Goal: Information Seeking & Learning: Learn about a topic

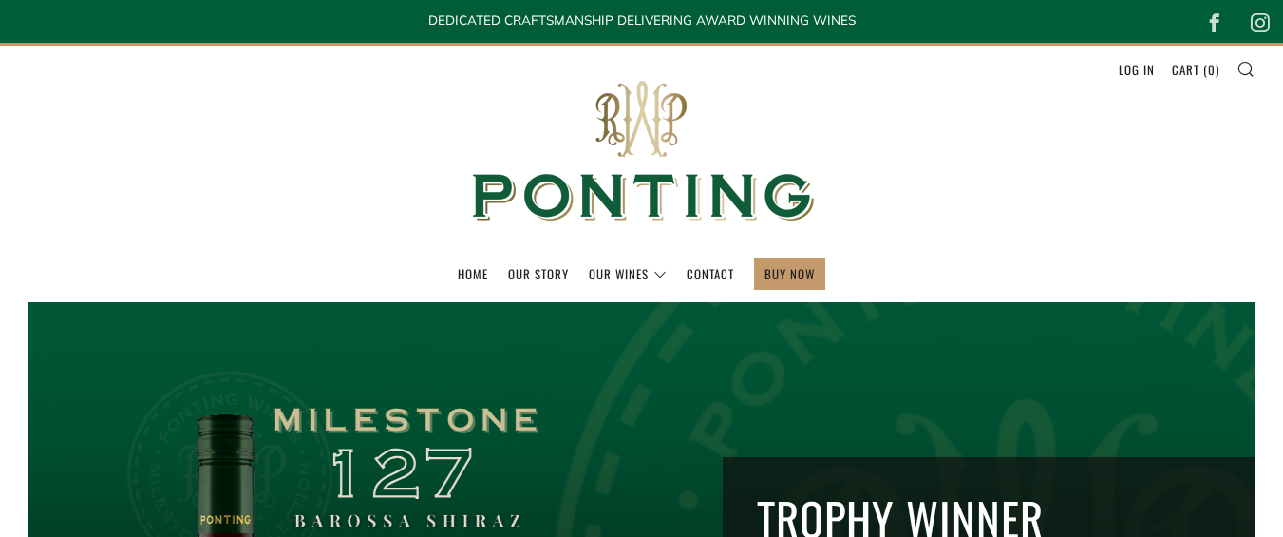
click at [525, 278] on link "Our Story" at bounding box center [538, 273] width 61 height 30
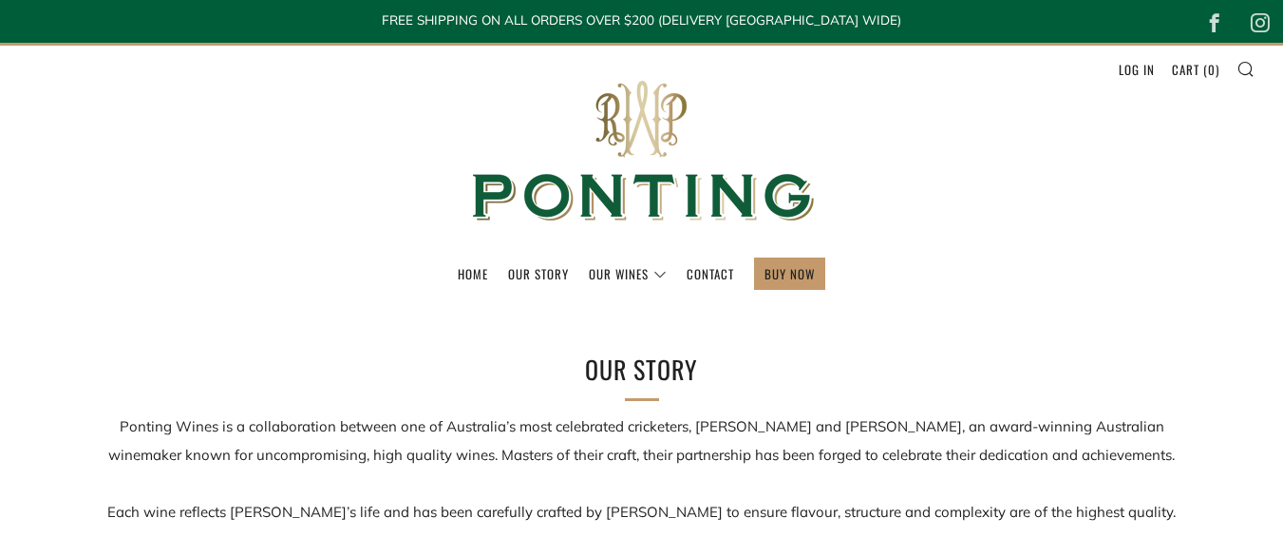
click at [0, 291] on div "Home Our Story Our Wines The Collection News & Reviews Contact 0 )" at bounding box center [641, 279] width 1283 height 44
click at [543, 274] on link "Our Story" at bounding box center [538, 273] width 61 height 30
click at [624, 274] on link "Our Wines" at bounding box center [628, 273] width 78 height 30
